Goal: Find contact information: Find contact information

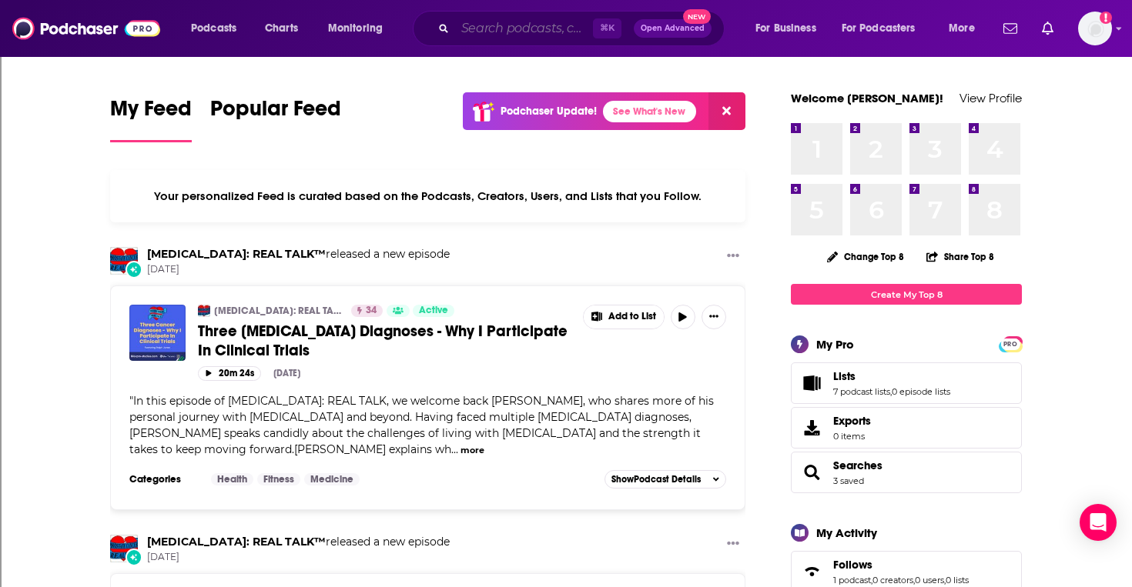
click at [533, 29] on input "Search podcasts, credits, & more..." at bounding box center [524, 28] width 138 height 25
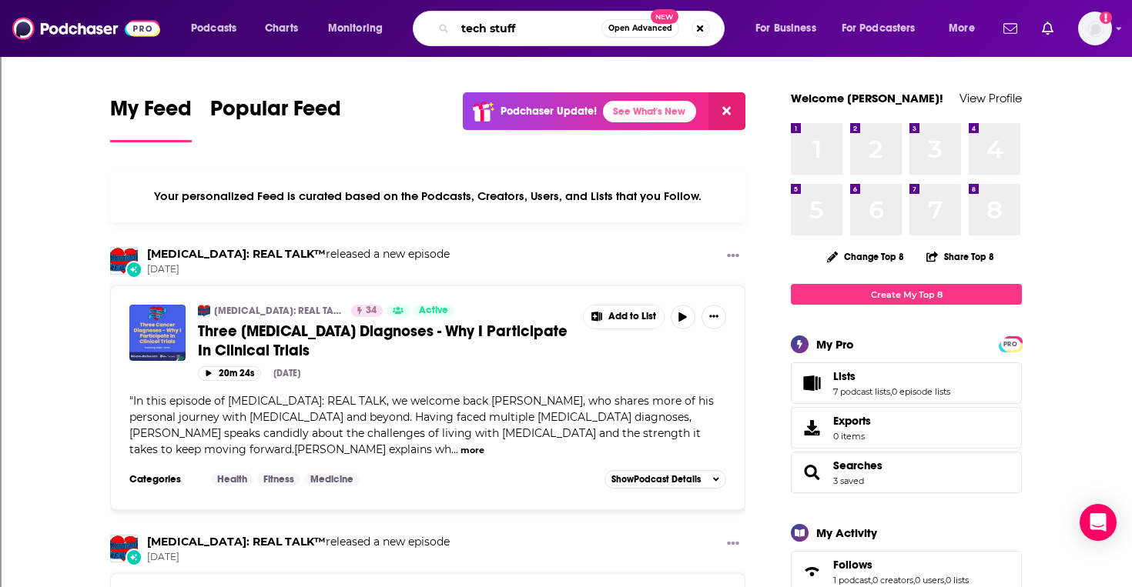
type input "tech stuff"
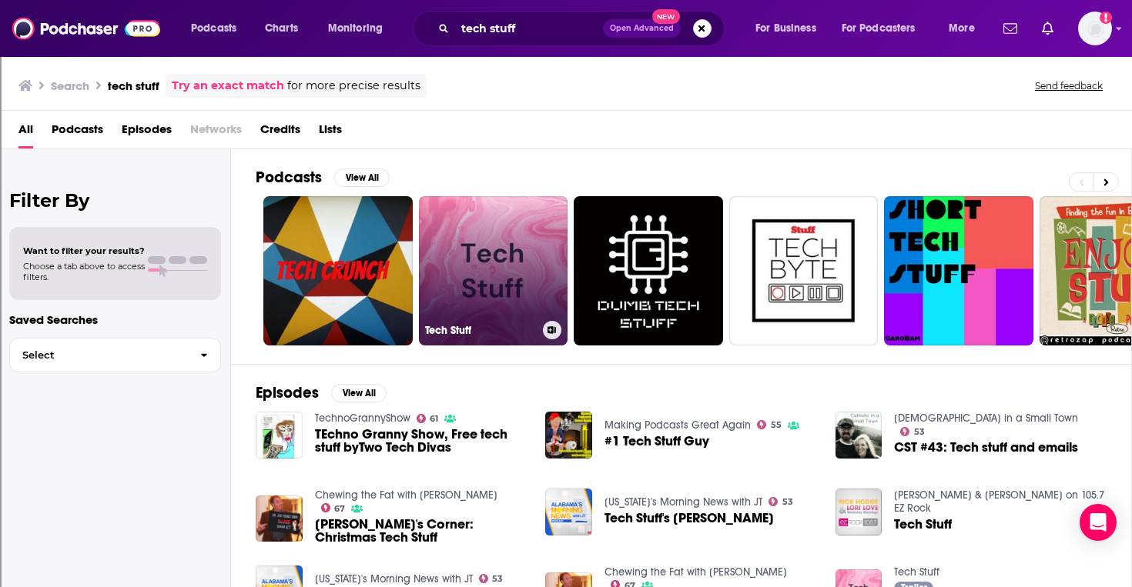
click at [463, 296] on link "Tech Stuff" at bounding box center [493, 270] width 149 height 149
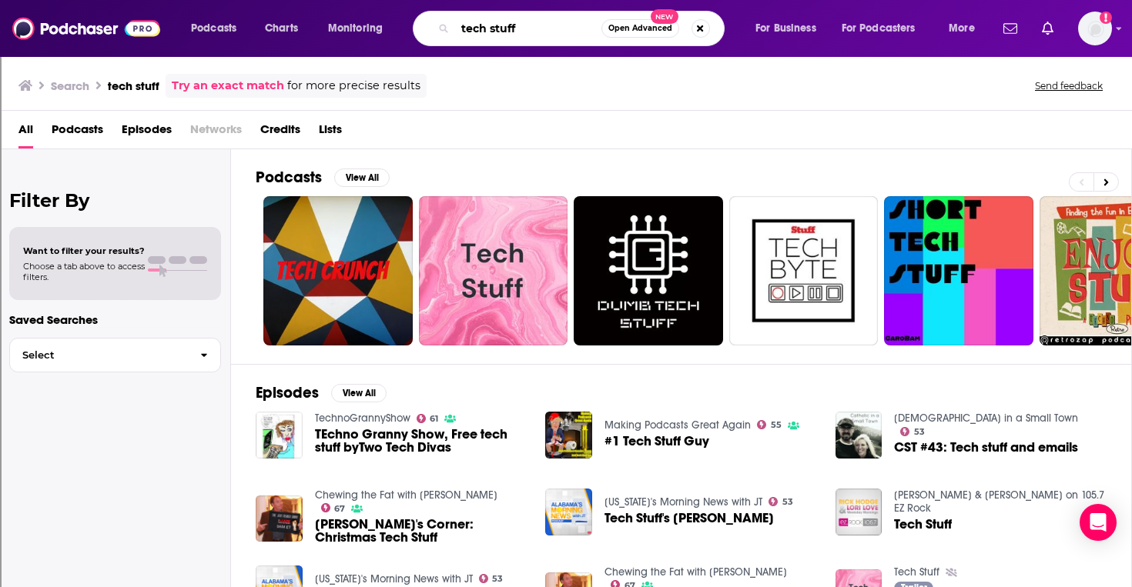
click at [543, 35] on input "tech stuff" at bounding box center [528, 28] width 146 height 25
type input "tech stuff with Oz"
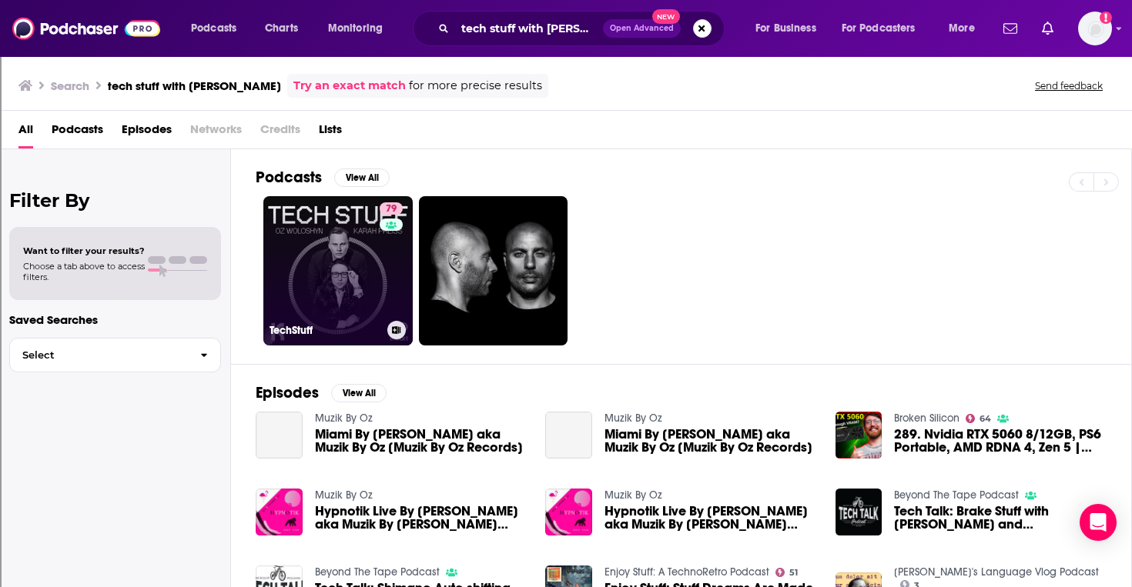
click at [344, 268] on link "79 TechStuff" at bounding box center [337, 270] width 149 height 149
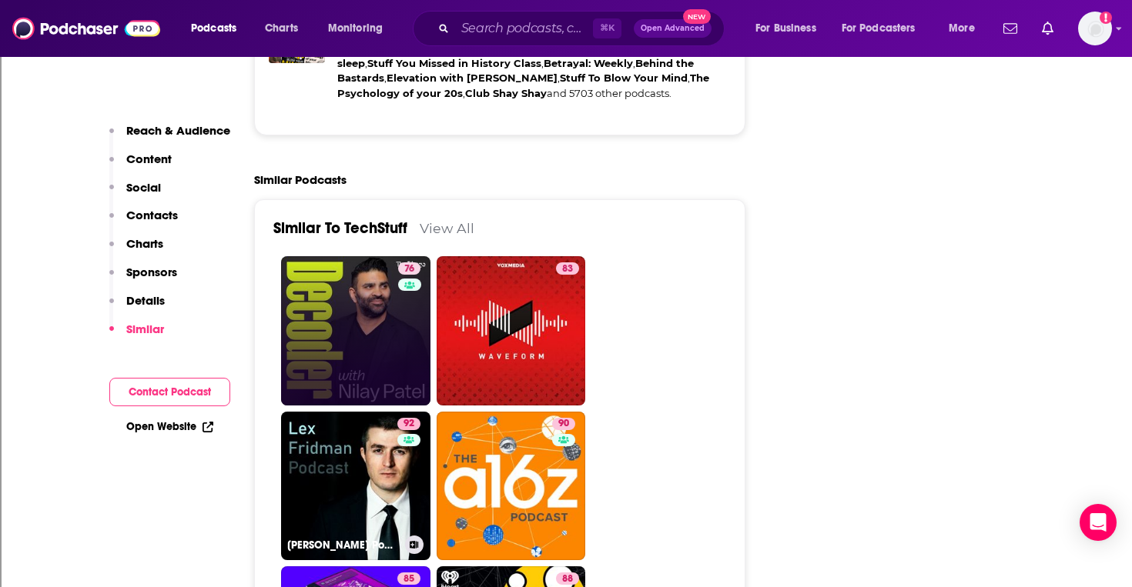
scroll to position [3355, 0]
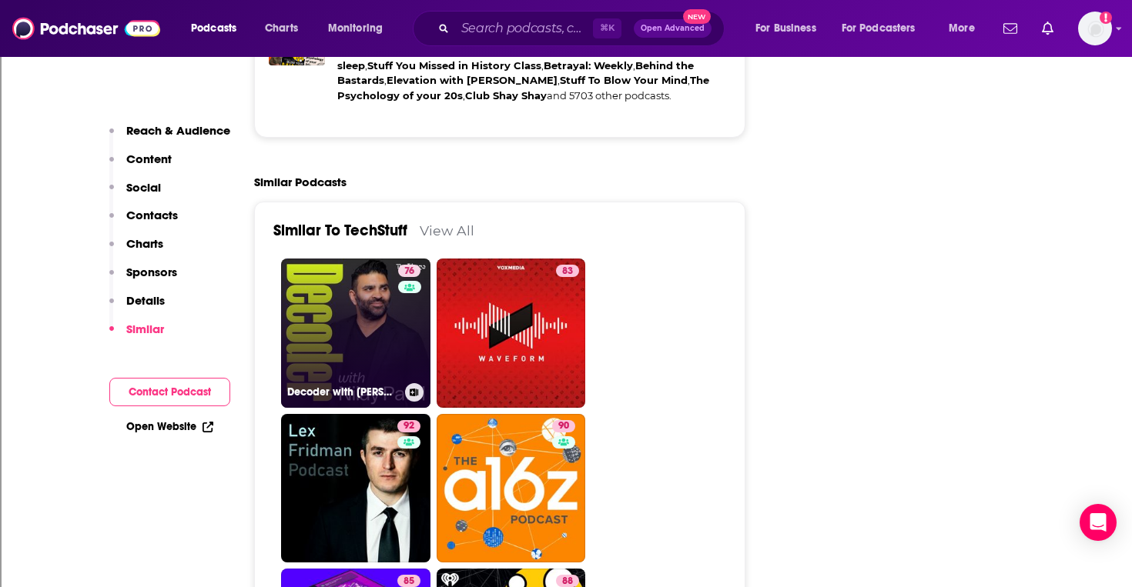
click at [359, 306] on link "76 Decoder with Nilay Patel" at bounding box center [355, 333] width 149 height 149
type input "https://www.podchaser.com/podcasts/decoder-with-nilay-patel-100800"
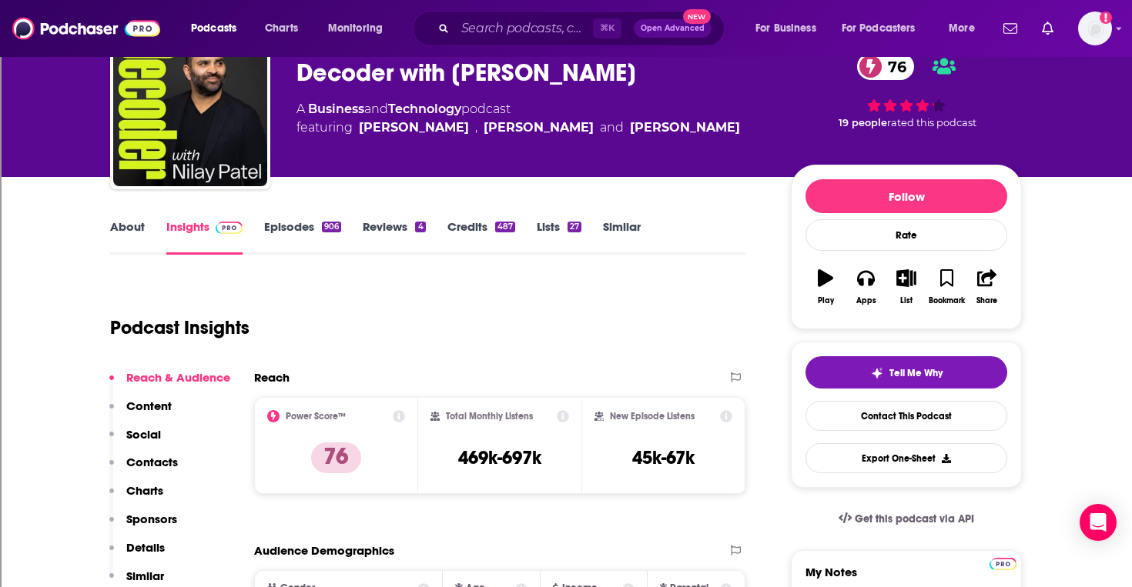
scroll to position [61, 0]
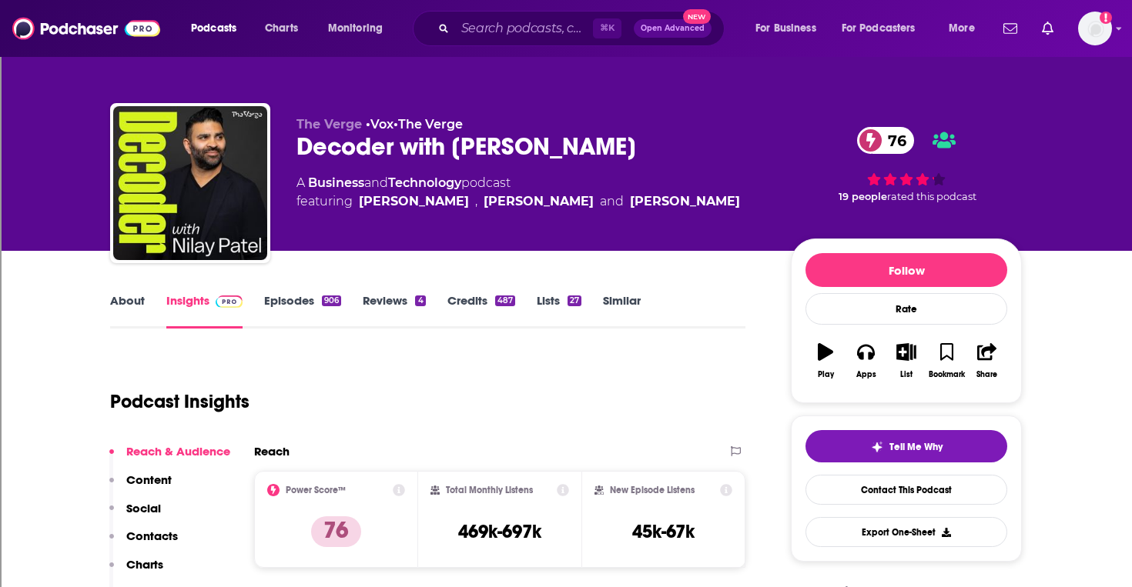
click at [285, 300] on link "Episodes 906" at bounding box center [302, 310] width 77 height 35
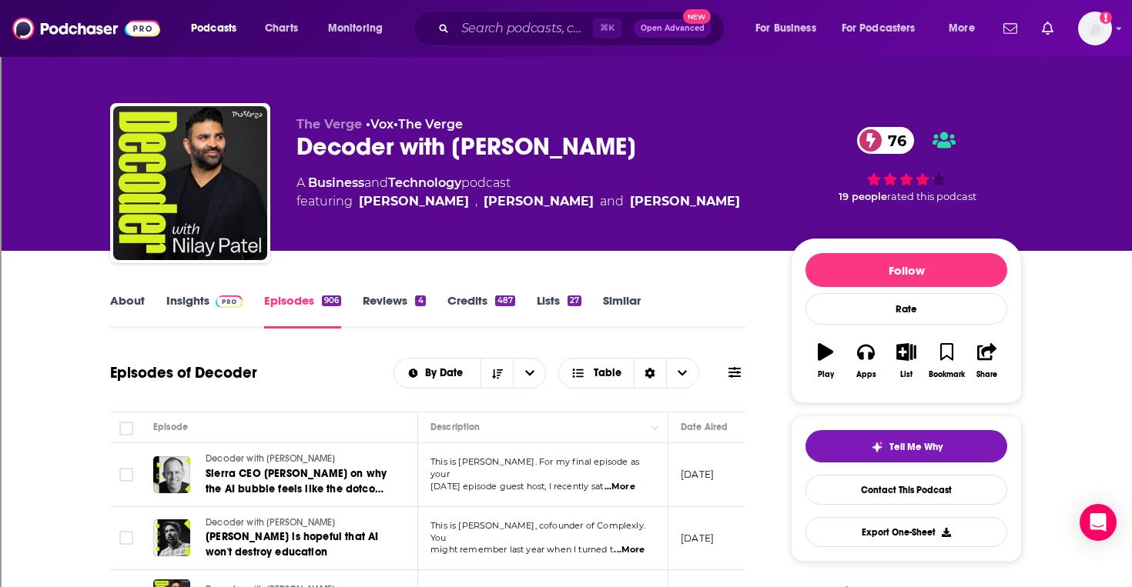
click at [420, 328] on link "Reviews 4" at bounding box center [394, 310] width 62 height 35
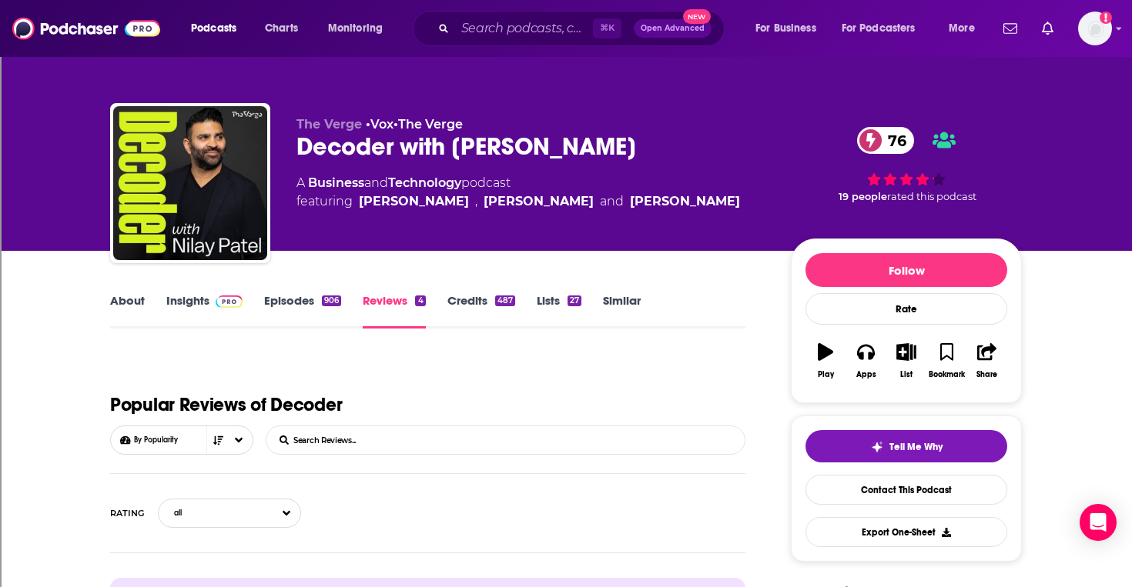
click at [194, 302] on link "Insights" at bounding box center [204, 310] width 76 height 35
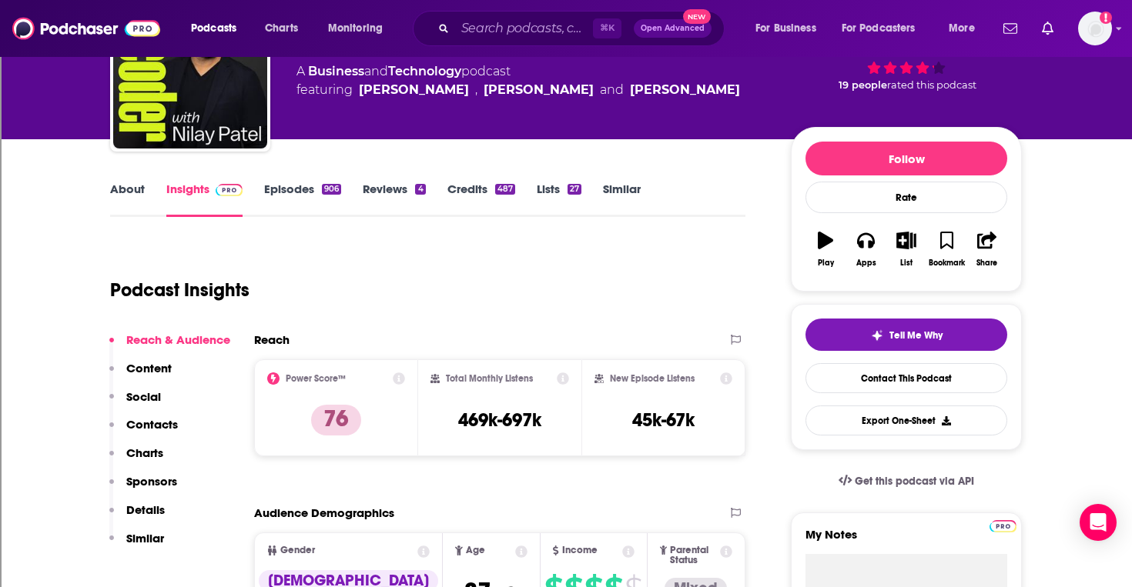
scroll to position [275, 0]
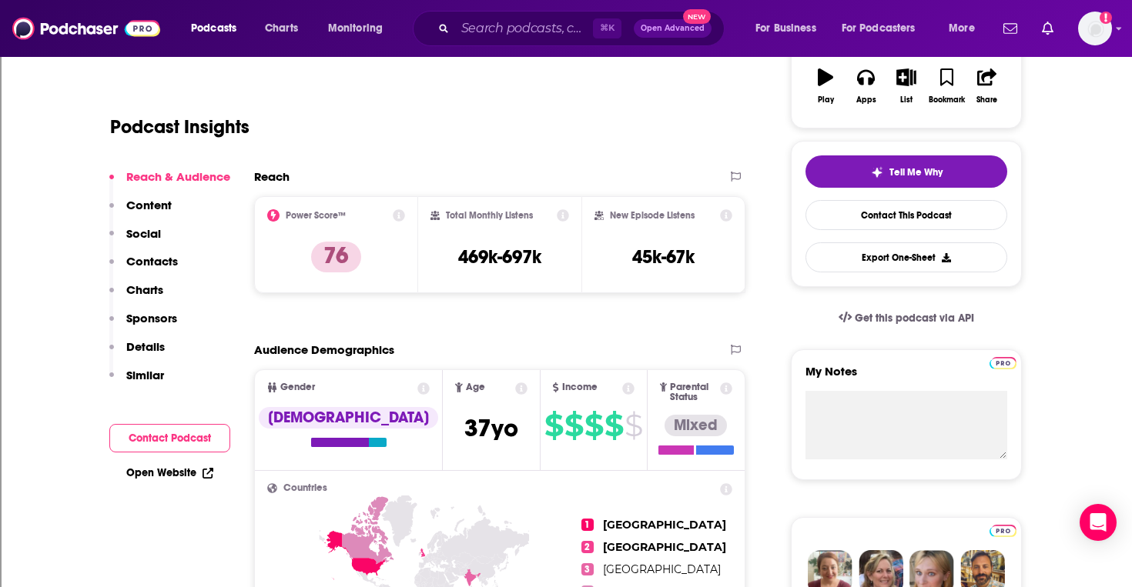
click at [138, 259] on p "Contacts" at bounding box center [152, 261] width 52 height 15
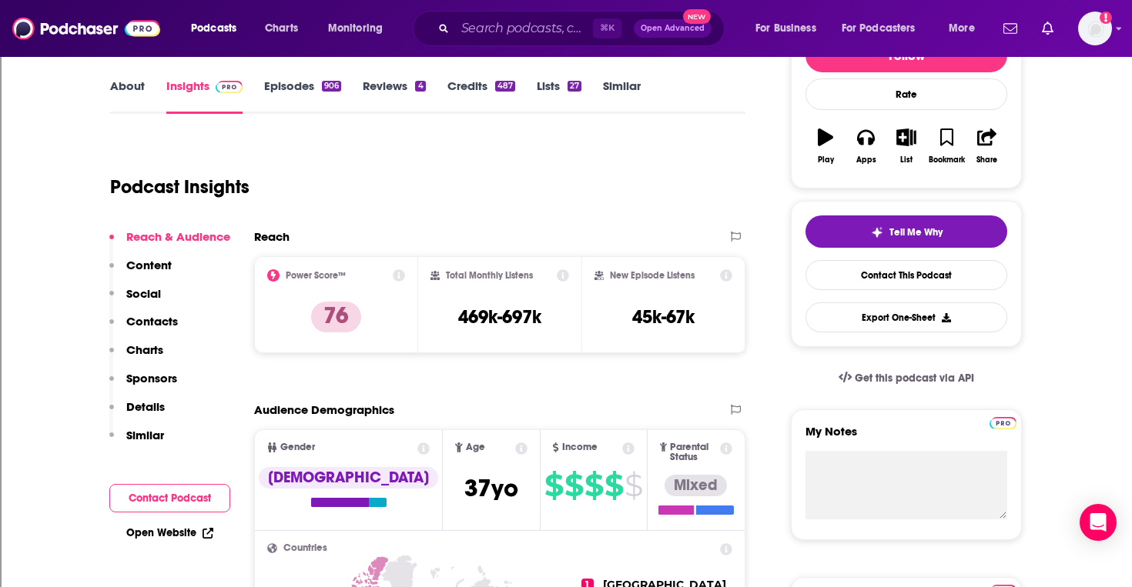
scroll to position [182, 0]
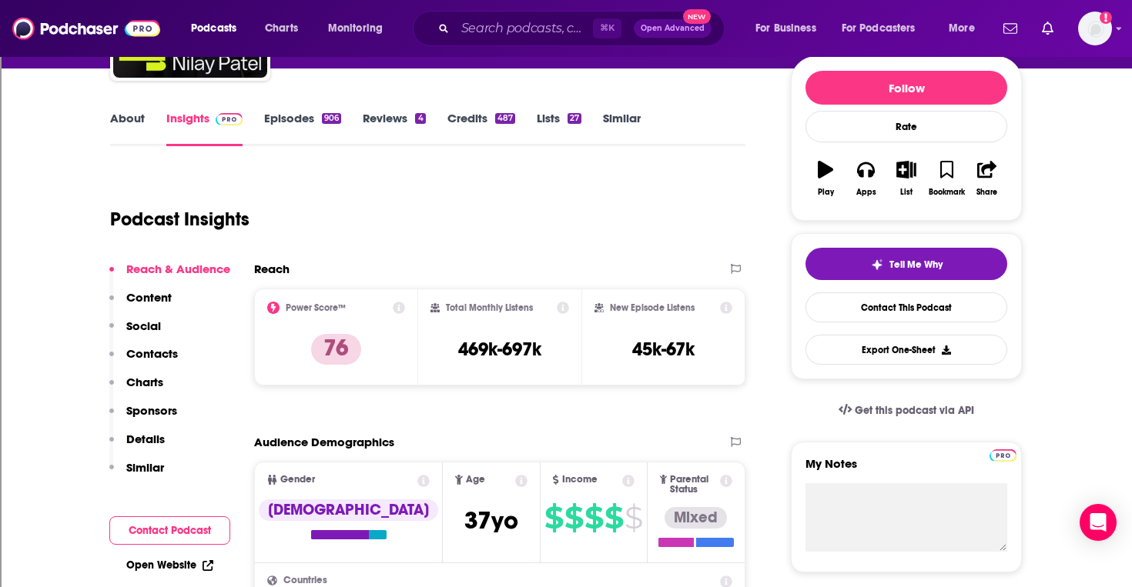
click at [285, 119] on link "Episodes 906" at bounding box center [302, 128] width 77 height 35
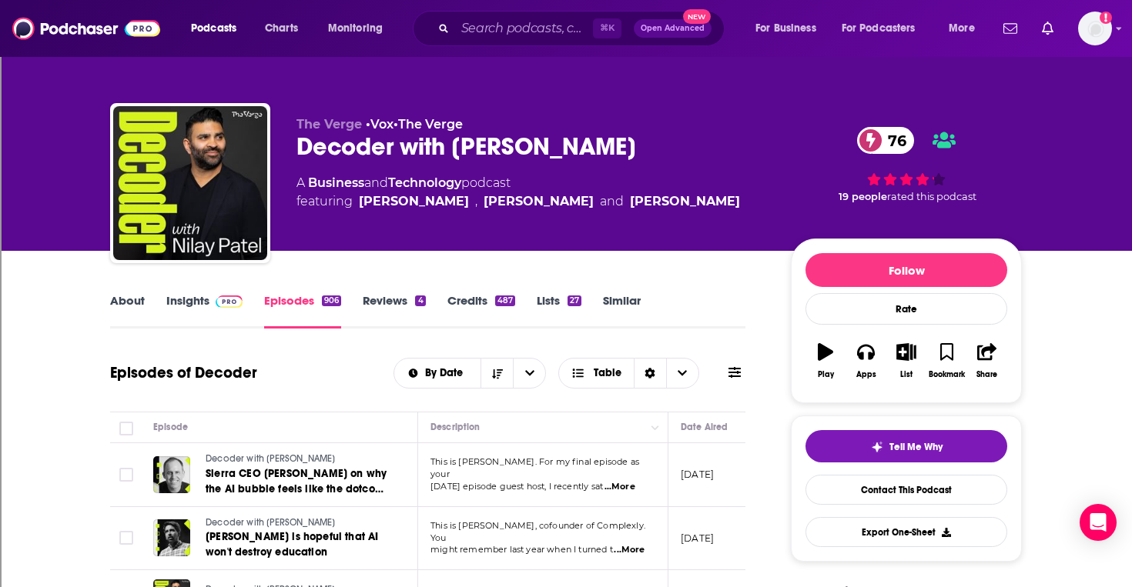
click at [634, 481] on span "...More" at bounding box center [619, 487] width 31 height 12
click at [342, 363] on div "Episodes of Decoder By Date Table" at bounding box center [427, 373] width 635 height 40
click at [178, 300] on link "Insights" at bounding box center [204, 310] width 76 height 35
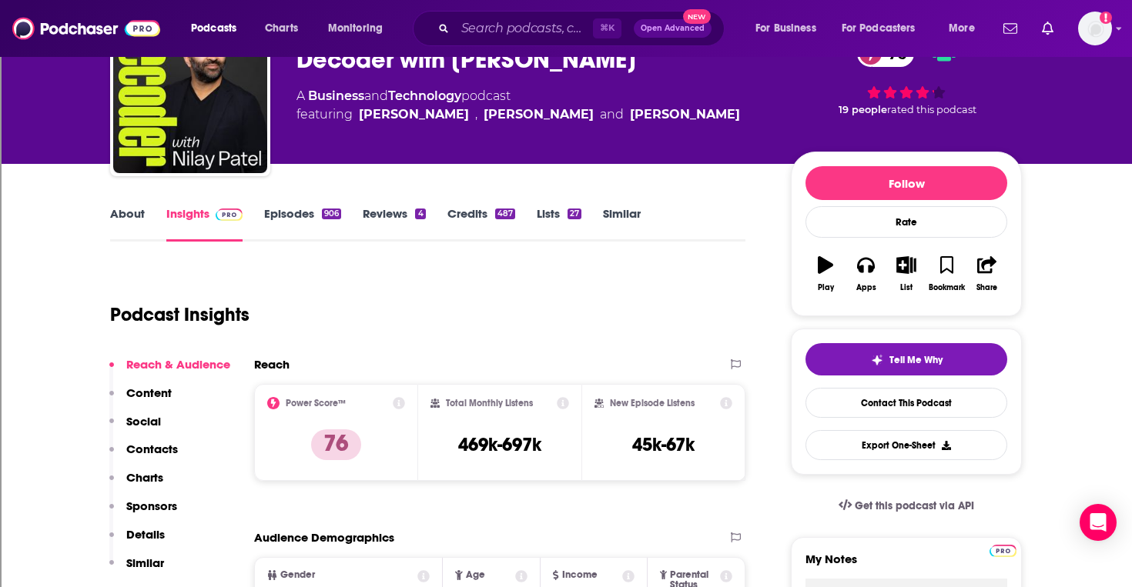
click at [155, 454] on p "Contacts" at bounding box center [152, 449] width 52 height 15
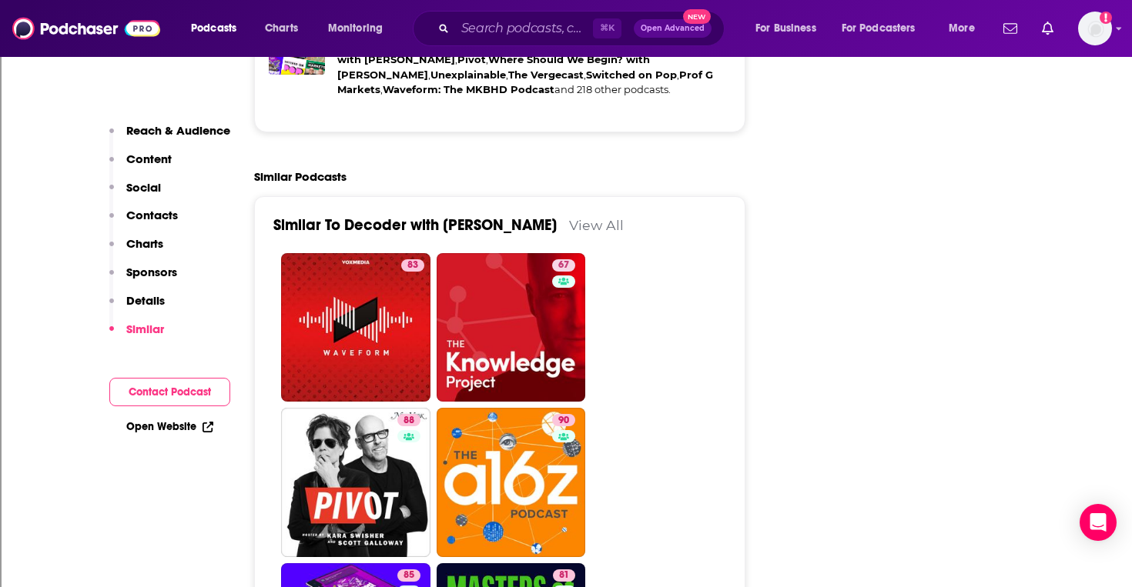
scroll to position [3472, 0]
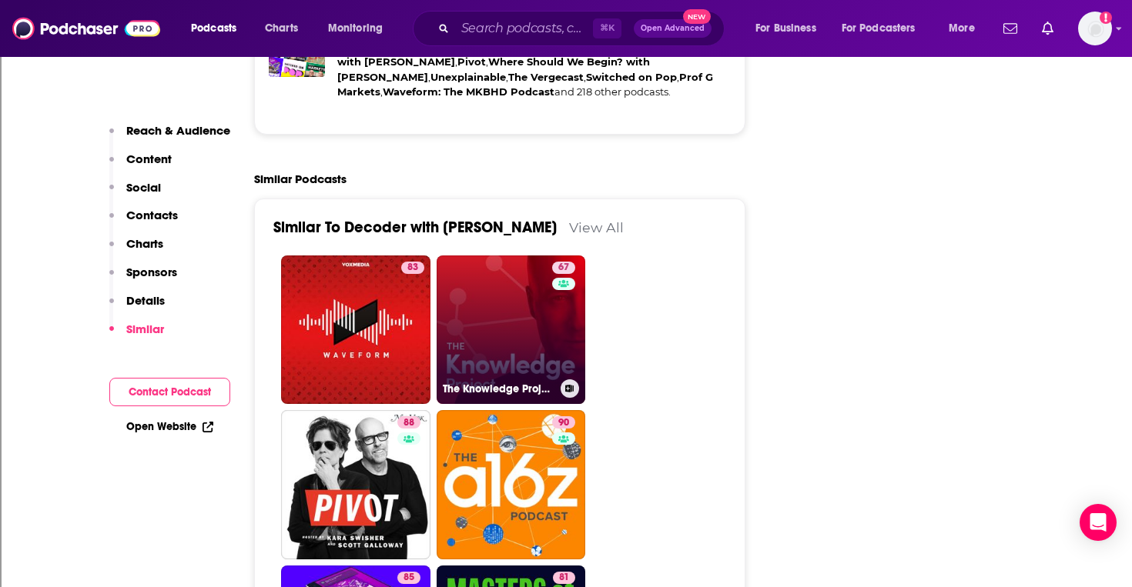
click at [465, 256] on link "67 The Knowledge Project with Shane Parrish" at bounding box center [510, 330] width 149 height 149
type input "https://www.podchaser.com/podcasts/the-knowledge-project-with-sha-136187"
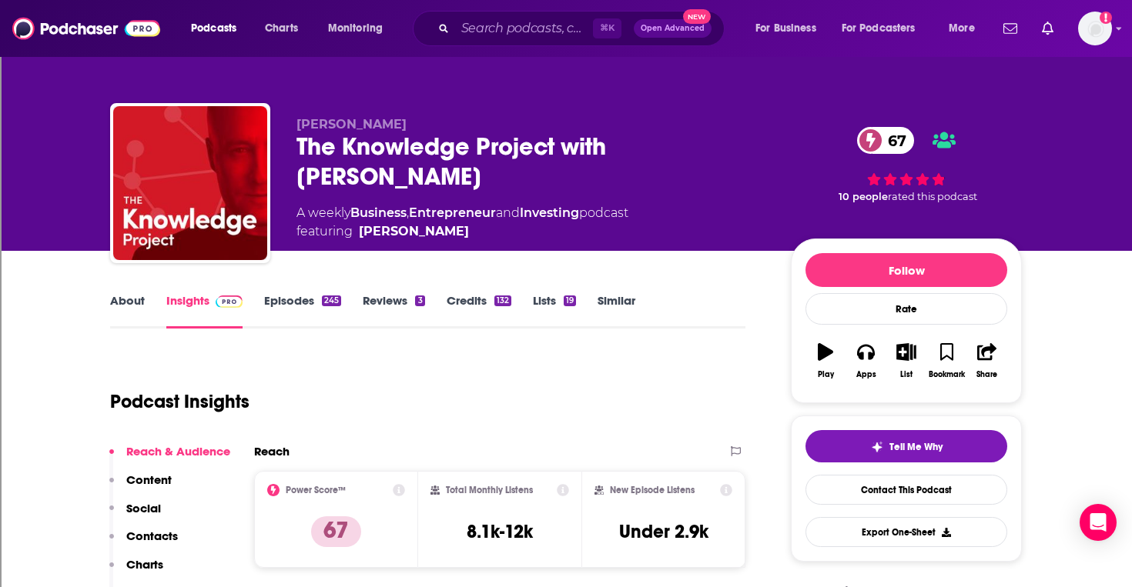
click at [286, 298] on link "Episodes 245" at bounding box center [302, 310] width 77 height 35
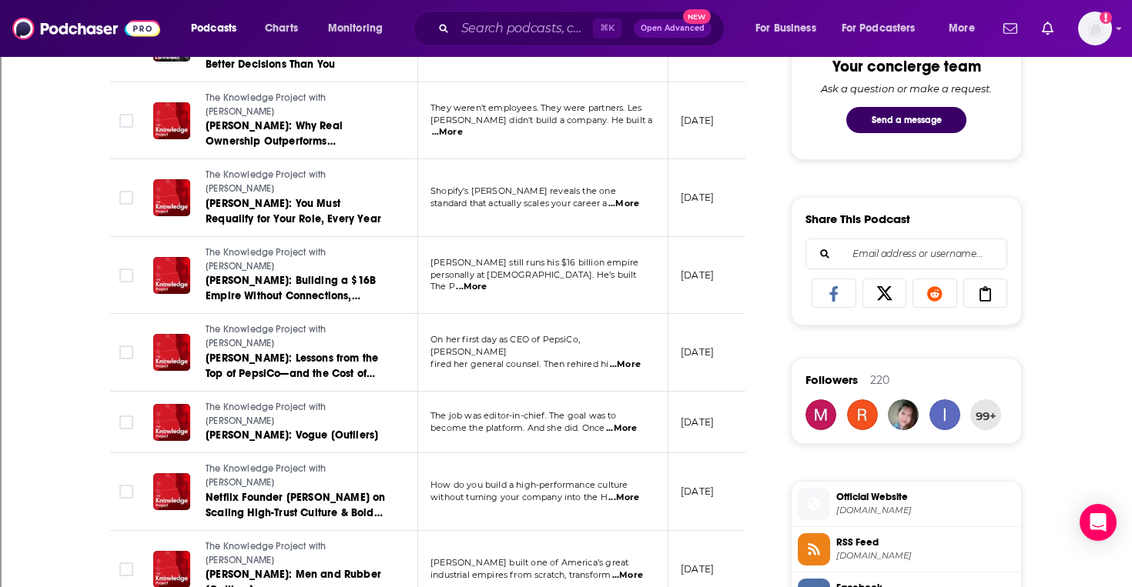
scroll to position [824, 0]
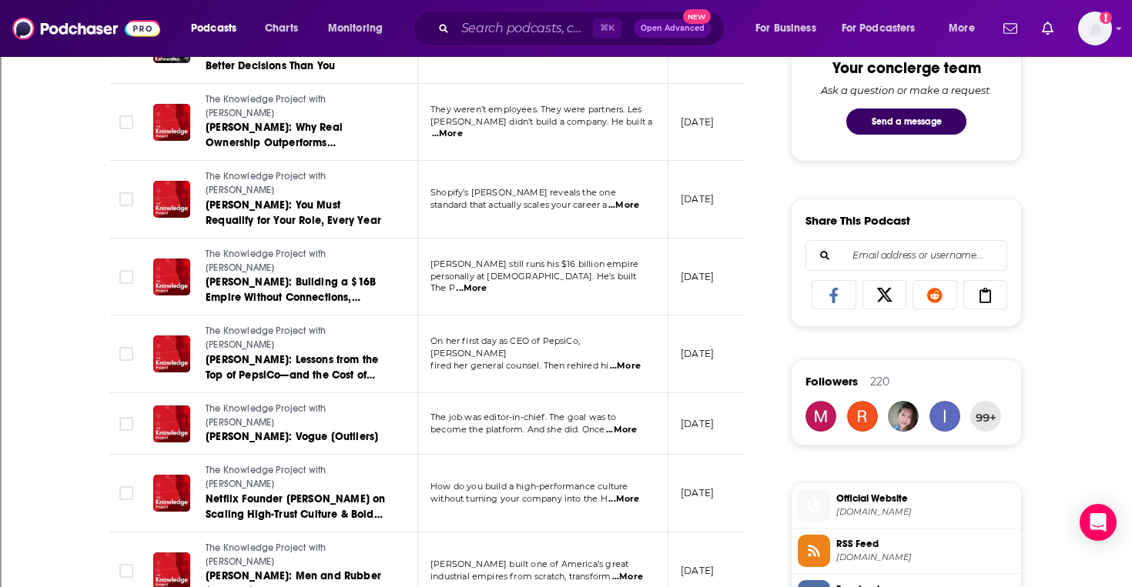
click at [624, 424] on span "...More" at bounding box center [621, 430] width 31 height 12
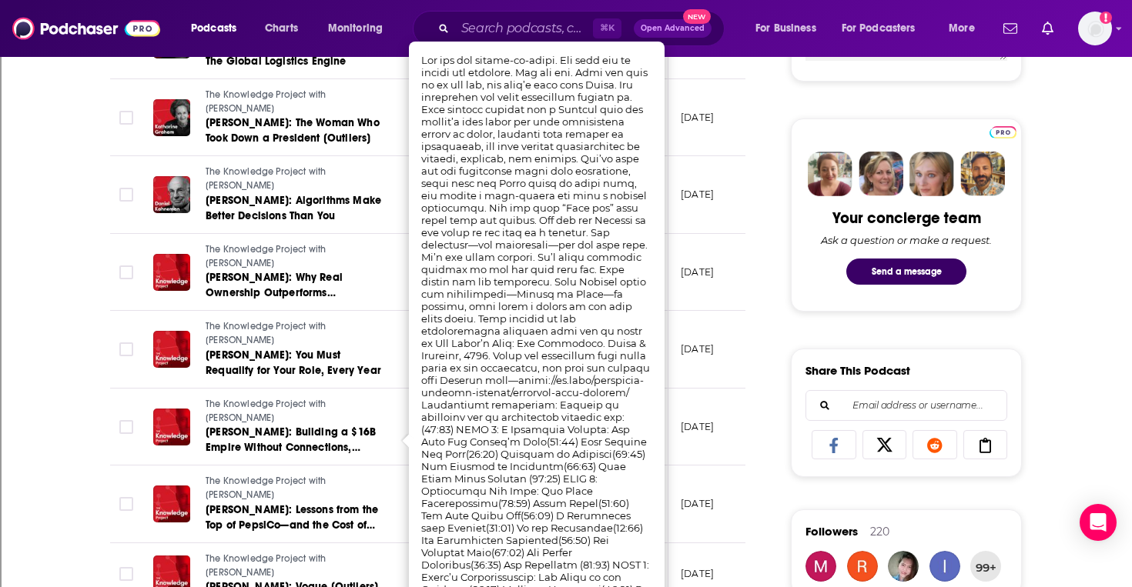
scroll to position [673, 0]
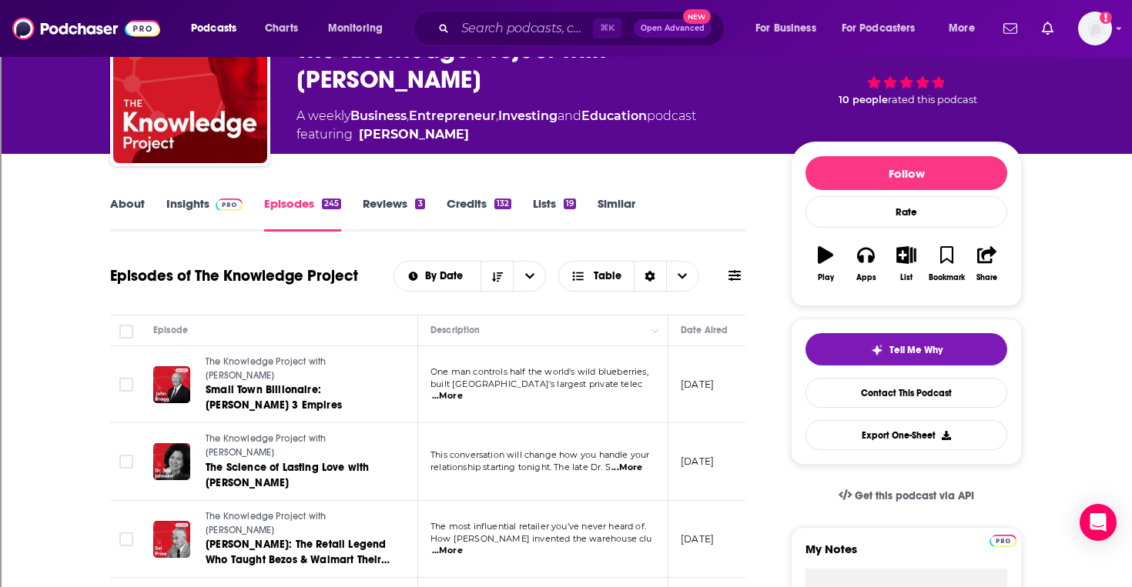
scroll to position [0, 0]
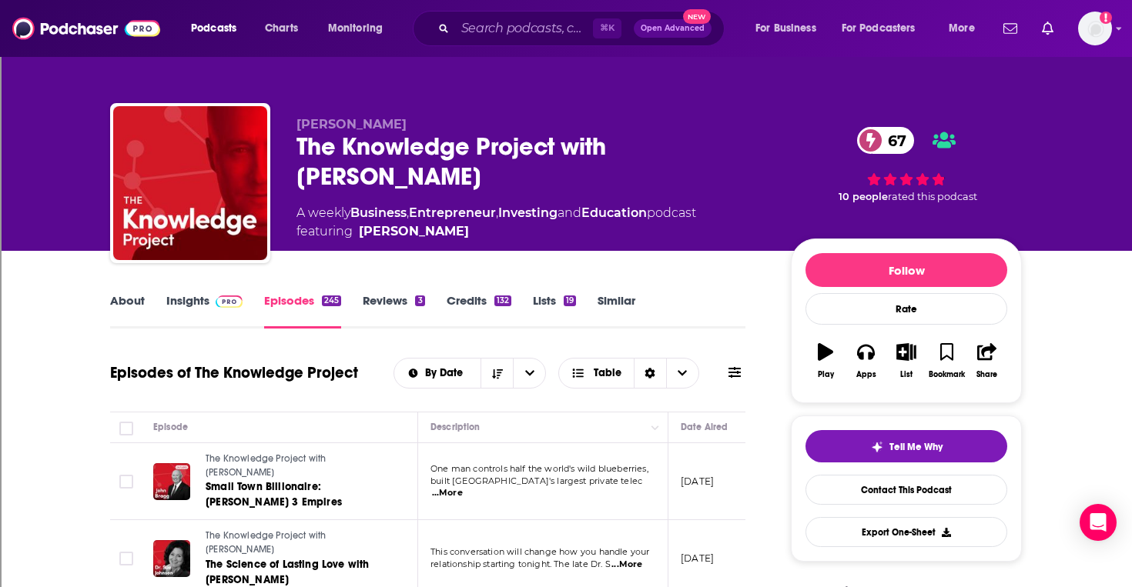
click at [181, 296] on link "Insights" at bounding box center [204, 310] width 76 height 35
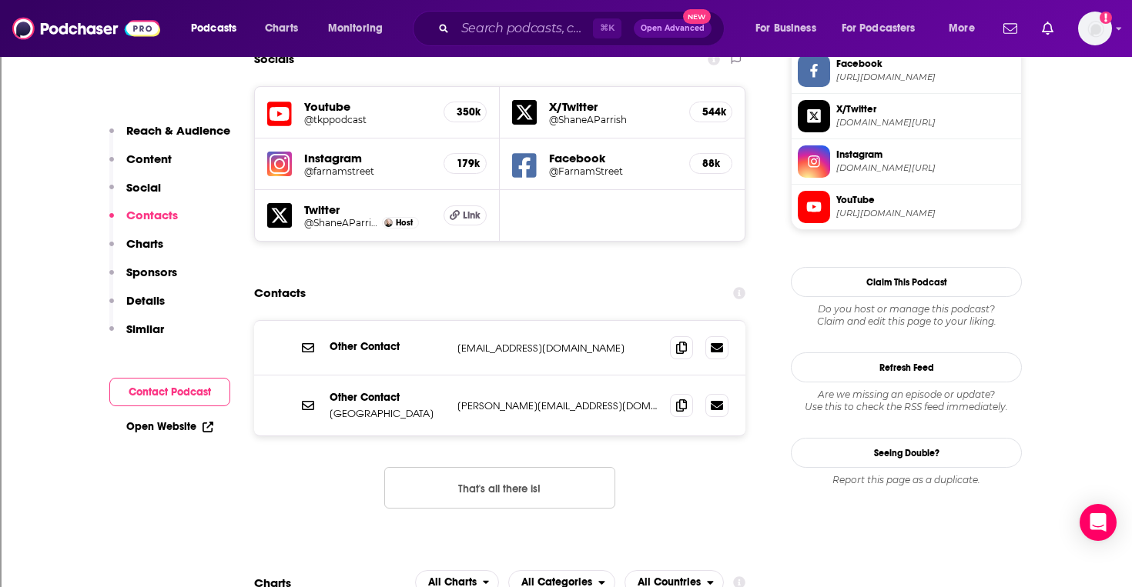
scroll to position [1351, 0]
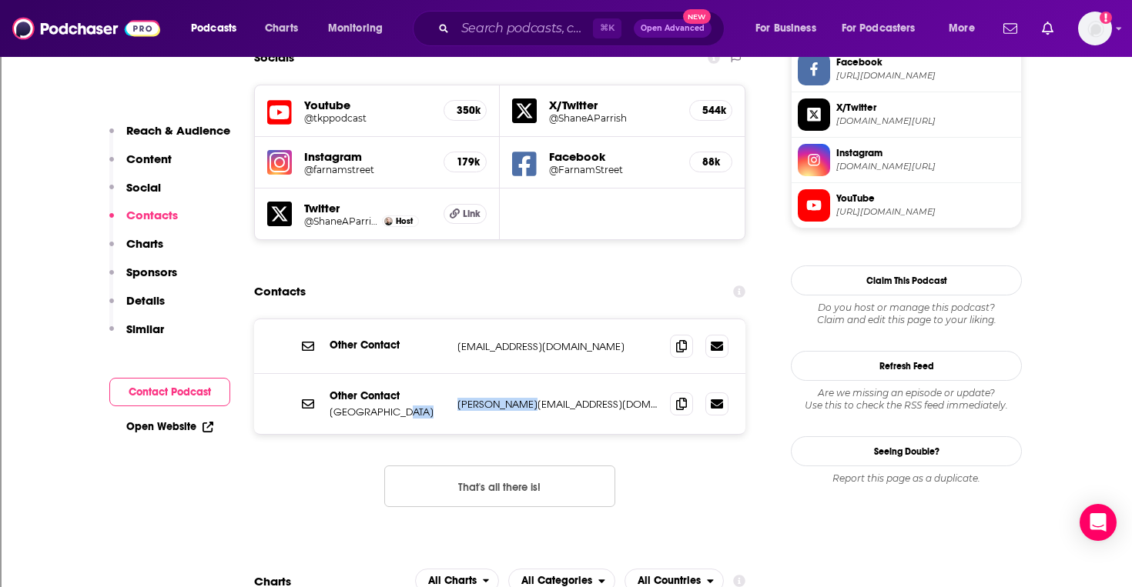
drag, startPoint x: 533, startPoint y: 325, endPoint x: 439, endPoint y: 331, distance: 94.9
click at [0, 0] on div "Other Contact Farnam Street shane@fs.blog shane@fs.blog" at bounding box center [0, 0] width 0 height 0
copy div "shane@fs.blog"
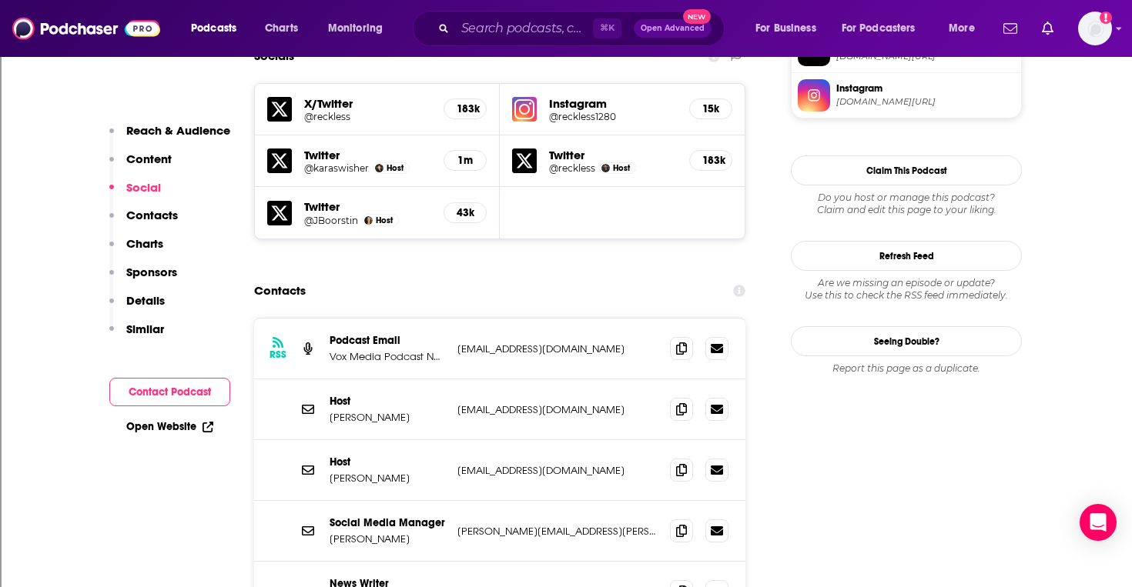
scroll to position [788, 0]
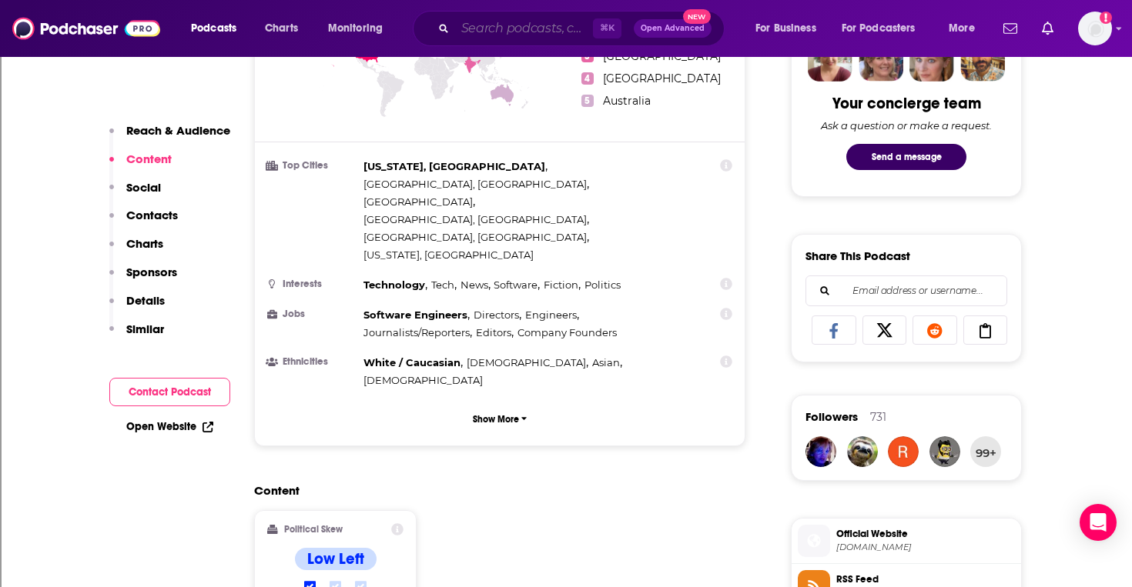
click at [473, 32] on input "Search podcasts, credits, & more..." at bounding box center [524, 28] width 138 height 25
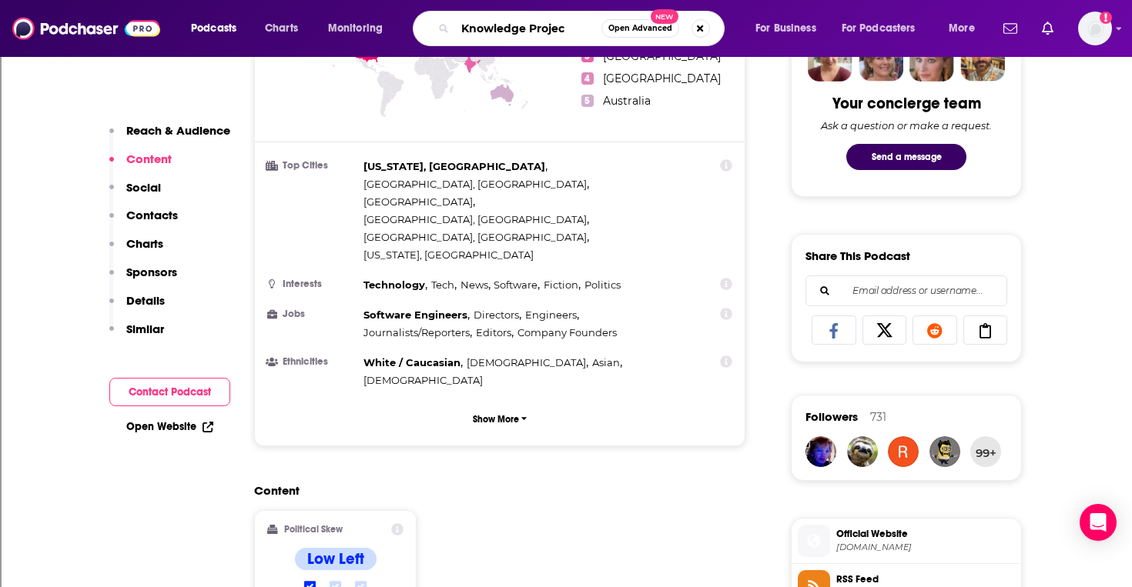
type input "Knowledge Project"
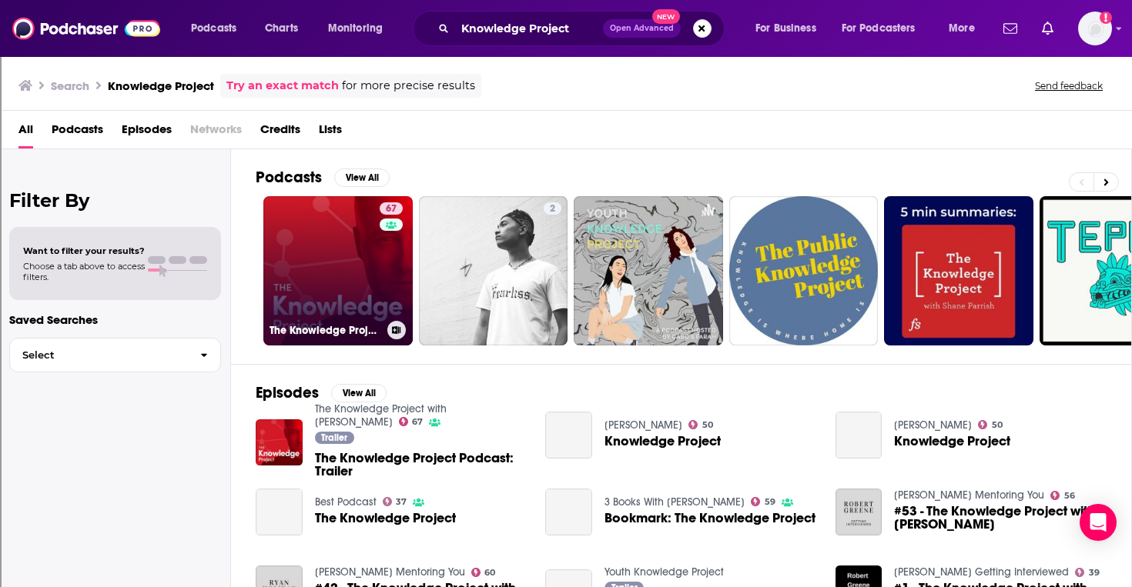
click at [346, 252] on link "67 The Knowledge Project with Shane Parrish" at bounding box center [337, 270] width 149 height 149
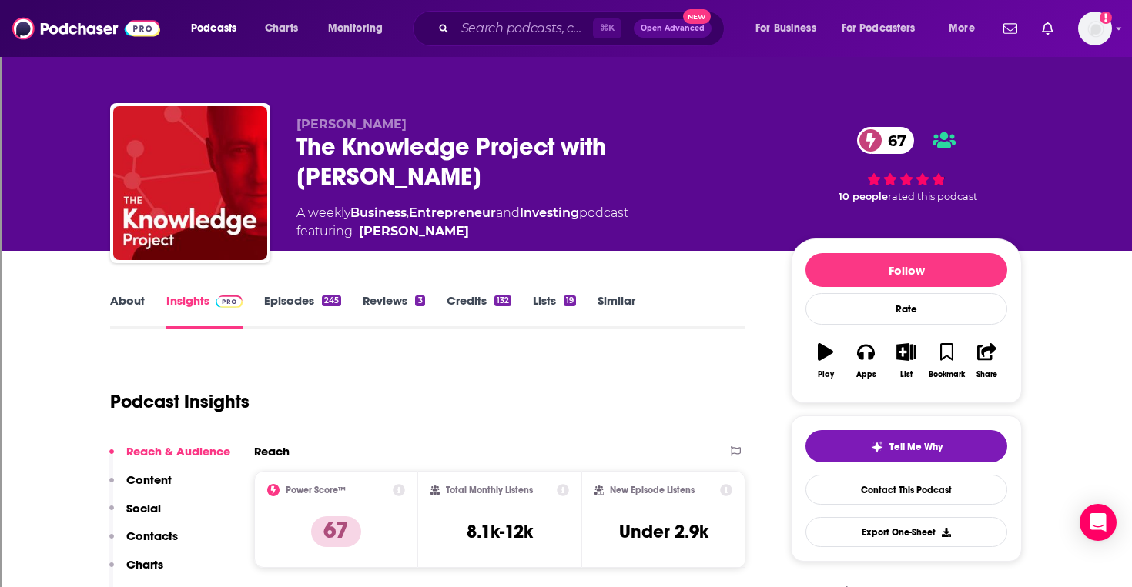
click at [141, 299] on link "About" at bounding box center [127, 310] width 35 height 35
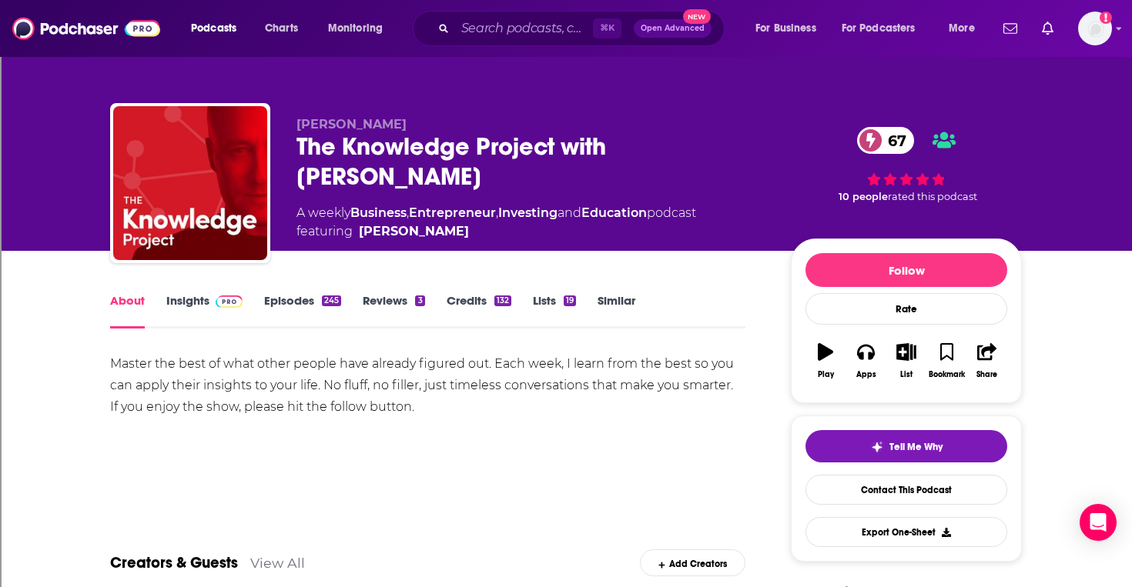
click at [132, 299] on link "About" at bounding box center [127, 310] width 35 height 35
click at [186, 300] on link "Insights" at bounding box center [204, 310] width 76 height 35
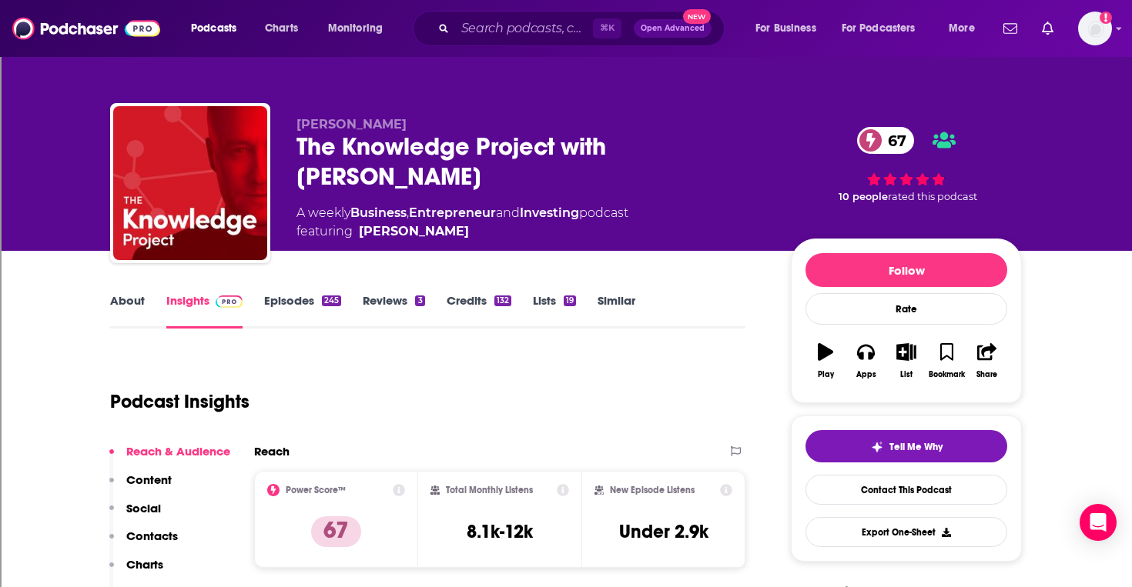
click at [192, 301] on link "Insights" at bounding box center [204, 310] width 76 height 35
click at [194, 301] on link "Insights" at bounding box center [204, 310] width 76 height 35
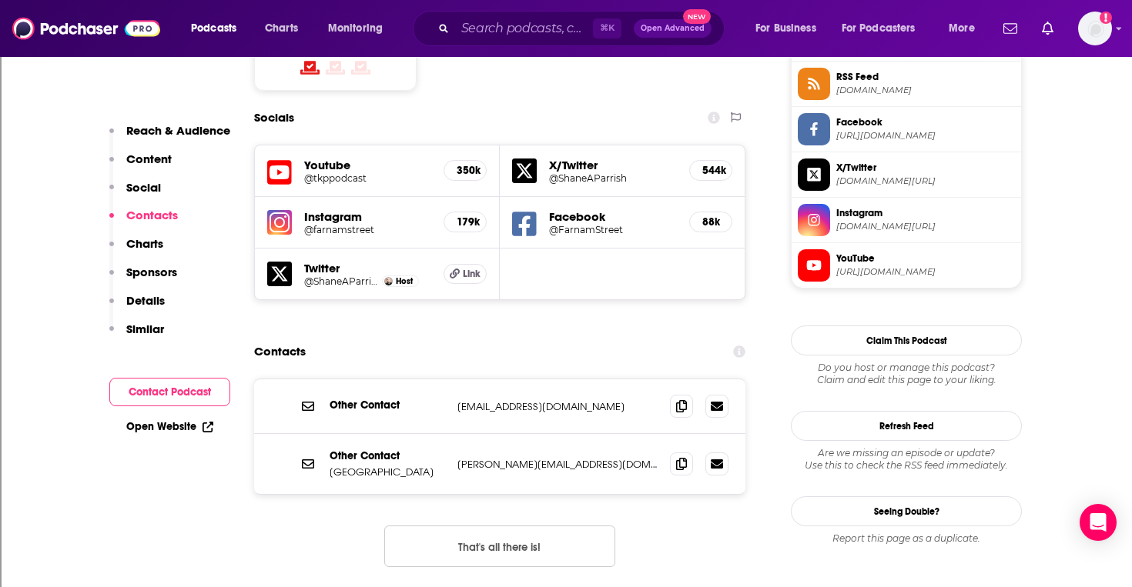
scroll to position [1296, 0]
